Goal: Task Accomplishment & Management: Use online tool/utility

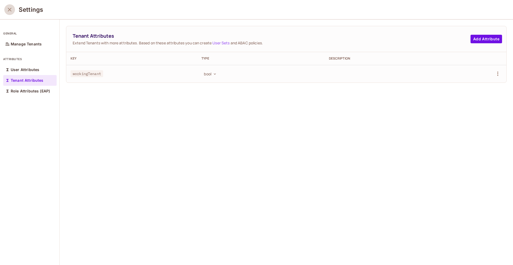
click at [10, 10] on icon "close" at bounding box center [9, 9] width 6 height 6
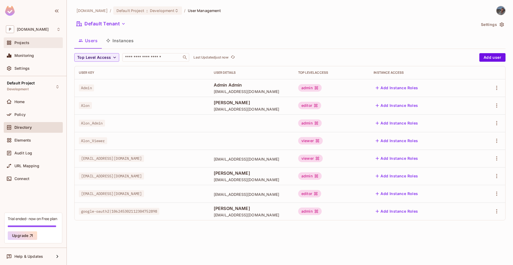
click at [31, 43] on div "Projects" at bounding box center [37, 43] width 46 height 4
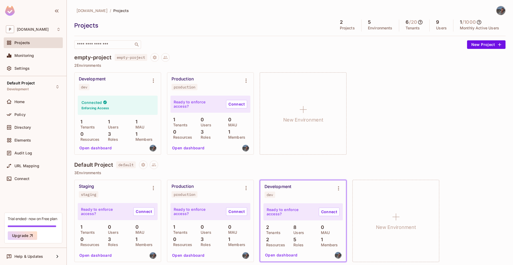
click at [129, 163] on span "default" at bounding box center [126, 164] width 20 height 7
copy span "default"
click at [503, 12] on img at bounding box center [501, 10] width 9 height 9
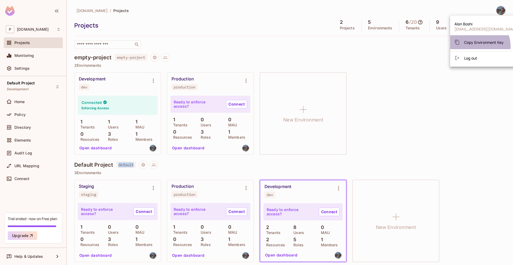
click at [476, 46] on div "Copy Environment Key" at bounding box center [479, 42] width 49 height 11
click at [480, 43] on span "Copy Environment Key" at bounding box center [484, 42] width 40 height 5
